Goal: Information Seeking & Learning: Learn about a topic

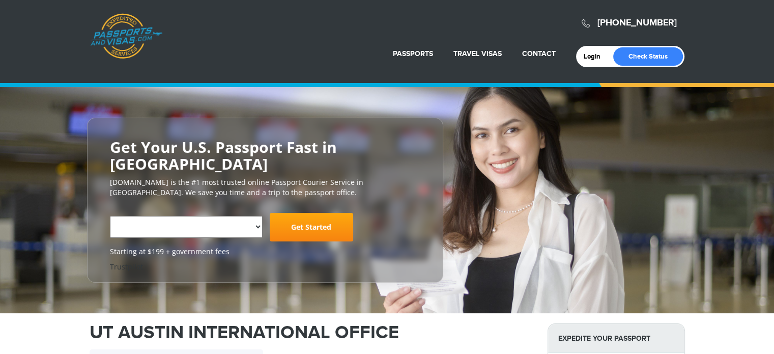
select select "**********"
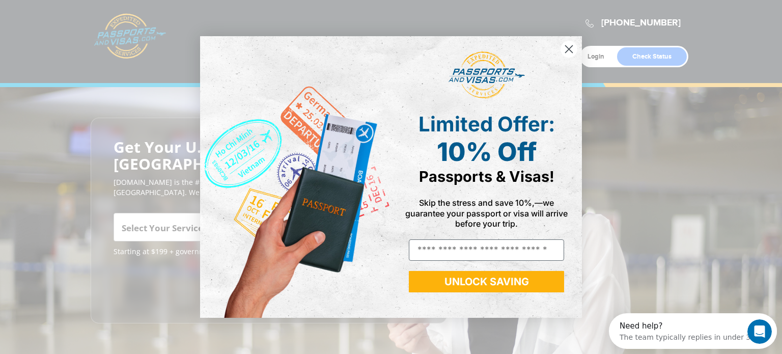
click at [569, 44] on circle "Close dialog" at bounding box center [569, 49] width 17 height 17
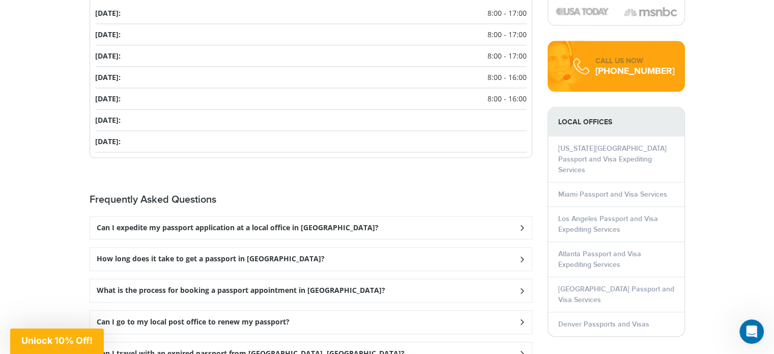
scroll to position [1306, 0]
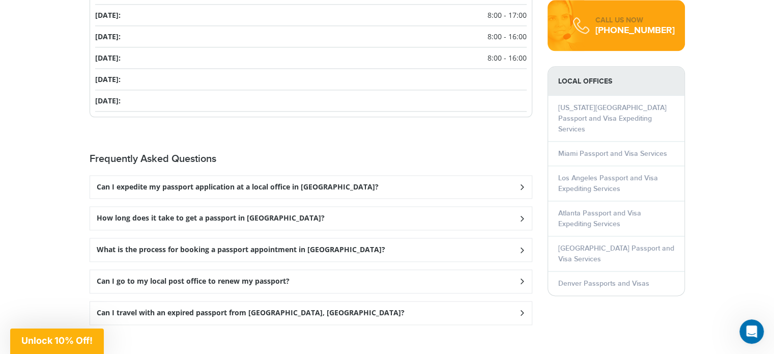
click at [522, 215] on icon at bounding box center [522, 218] width 10 height 7
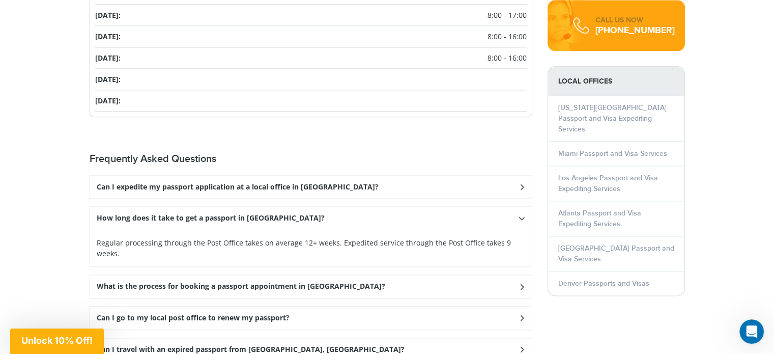
click at [522, 213] on icon at bounding box center [522, 218] width 7 height 10
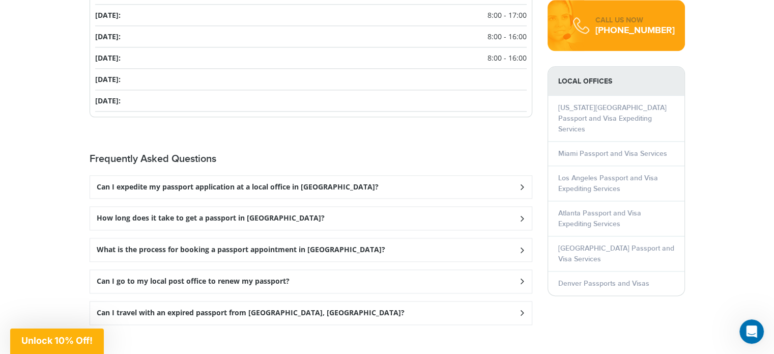
click at [522, 215] on icon at bounding box center [522, 218] width 10 height 7
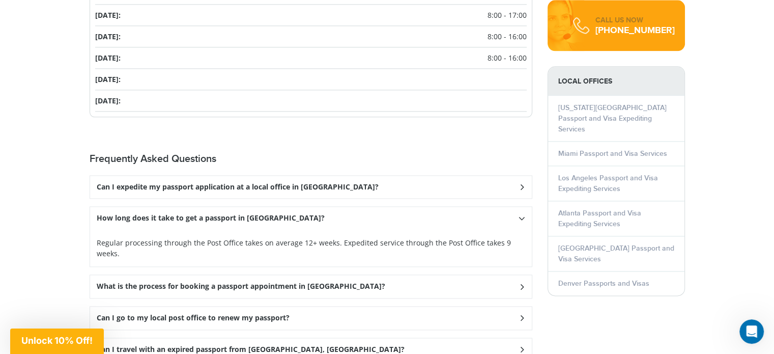
click at [517, 207] on div "How long does it take to get a passport in [GEOGRAPHIC_DATA]?" at bounding box center [311, 218] width 442 height 23
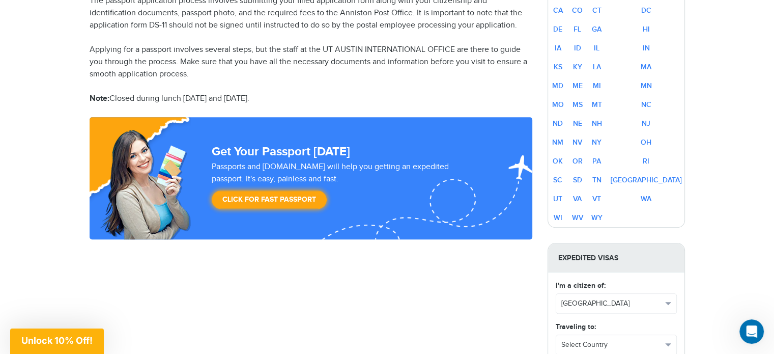
scroll to position [714, 0]
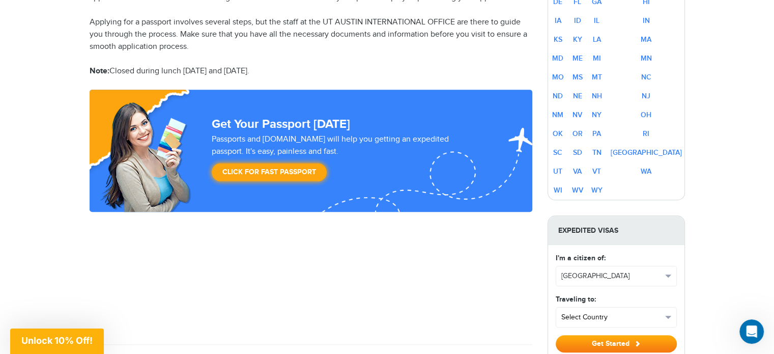
click at [668, 308] on button "Select Country" at bounding box center [617, 317] width 120 height 19
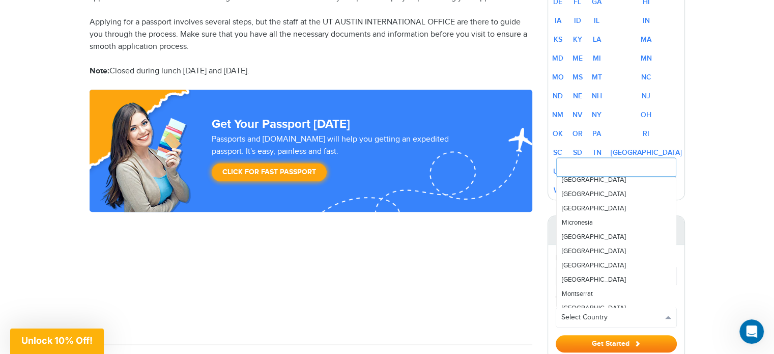
scroll to position [2022, 0]
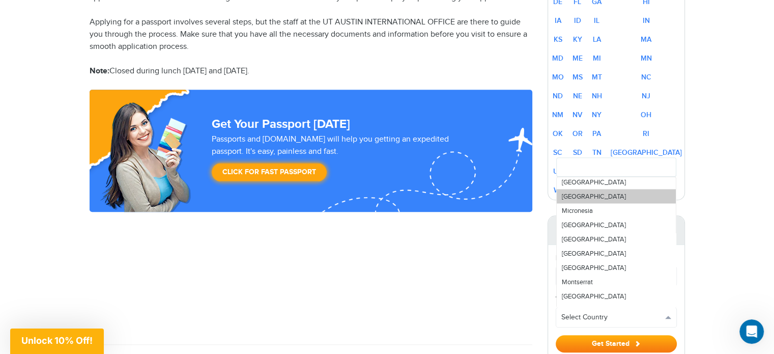
click at [573, 192] on span "[GEOGRAPHIC_DATA]" at bounding box center [594, 196] width 64 height 8
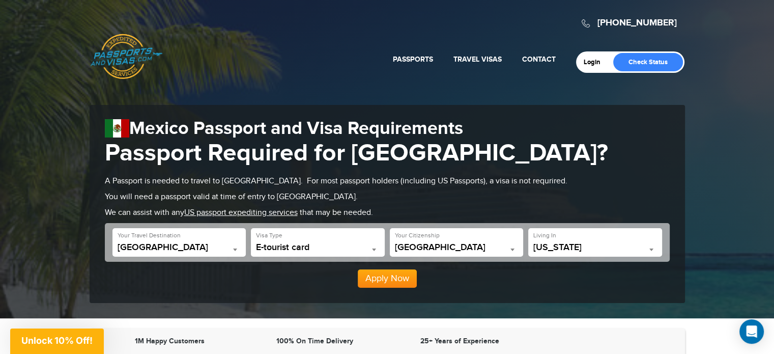
click at [666, 130] on h1 "Mexico Passport and Visa Requirements" at bounding box center [387, 129] width 565 height 22
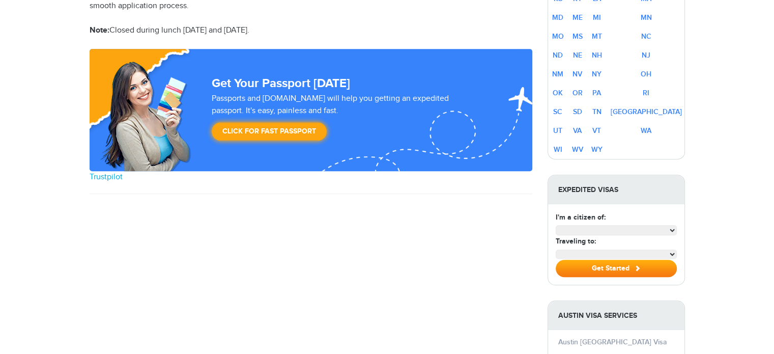
select select "**********"
